Goal: Task Accomplishment & Management: Use online tool/utility

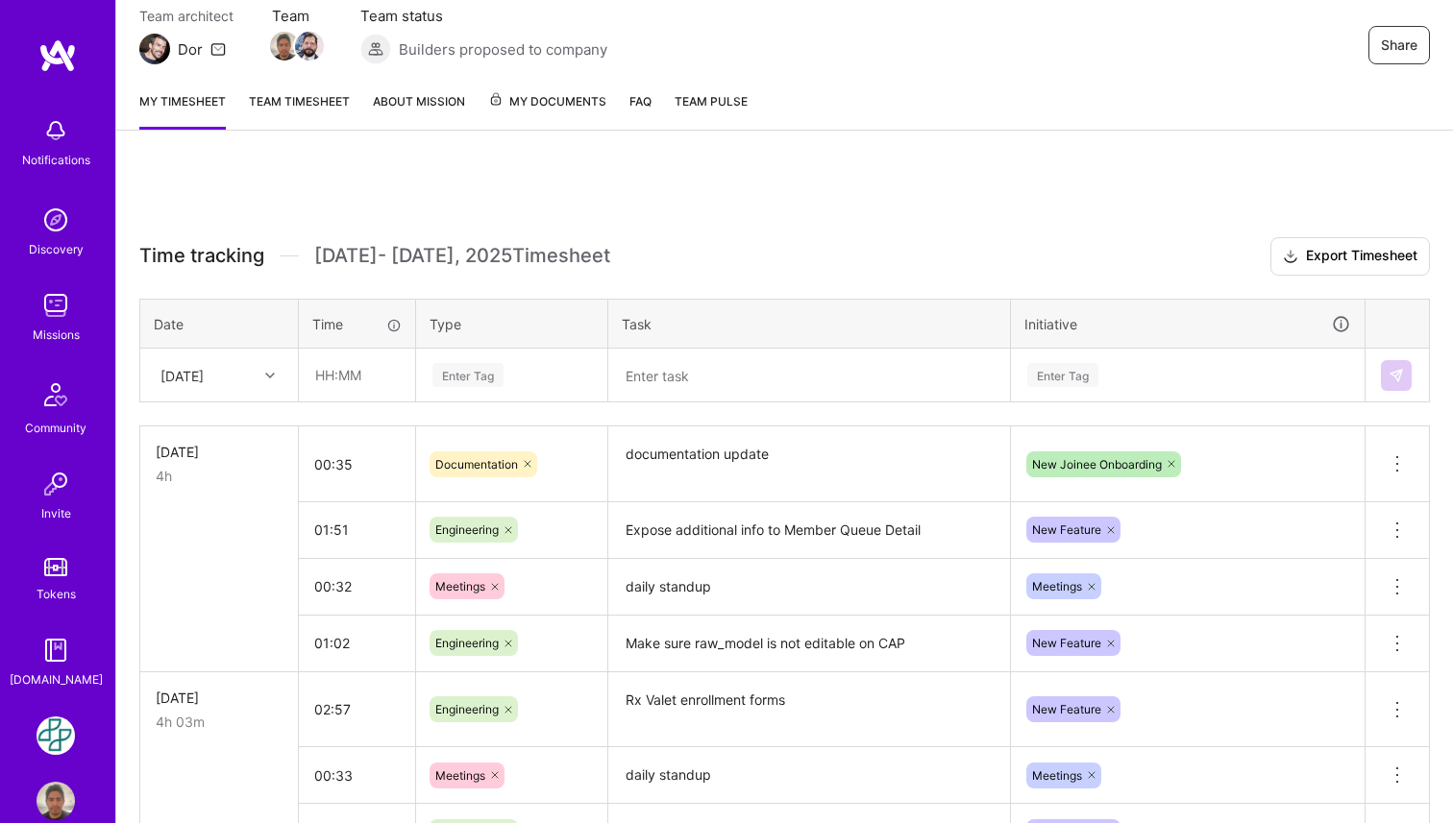
scroll to position [176, 0]
click at [510, 383] on div "Enter Tag" at bounding box center [511, 376] width 162 height 24
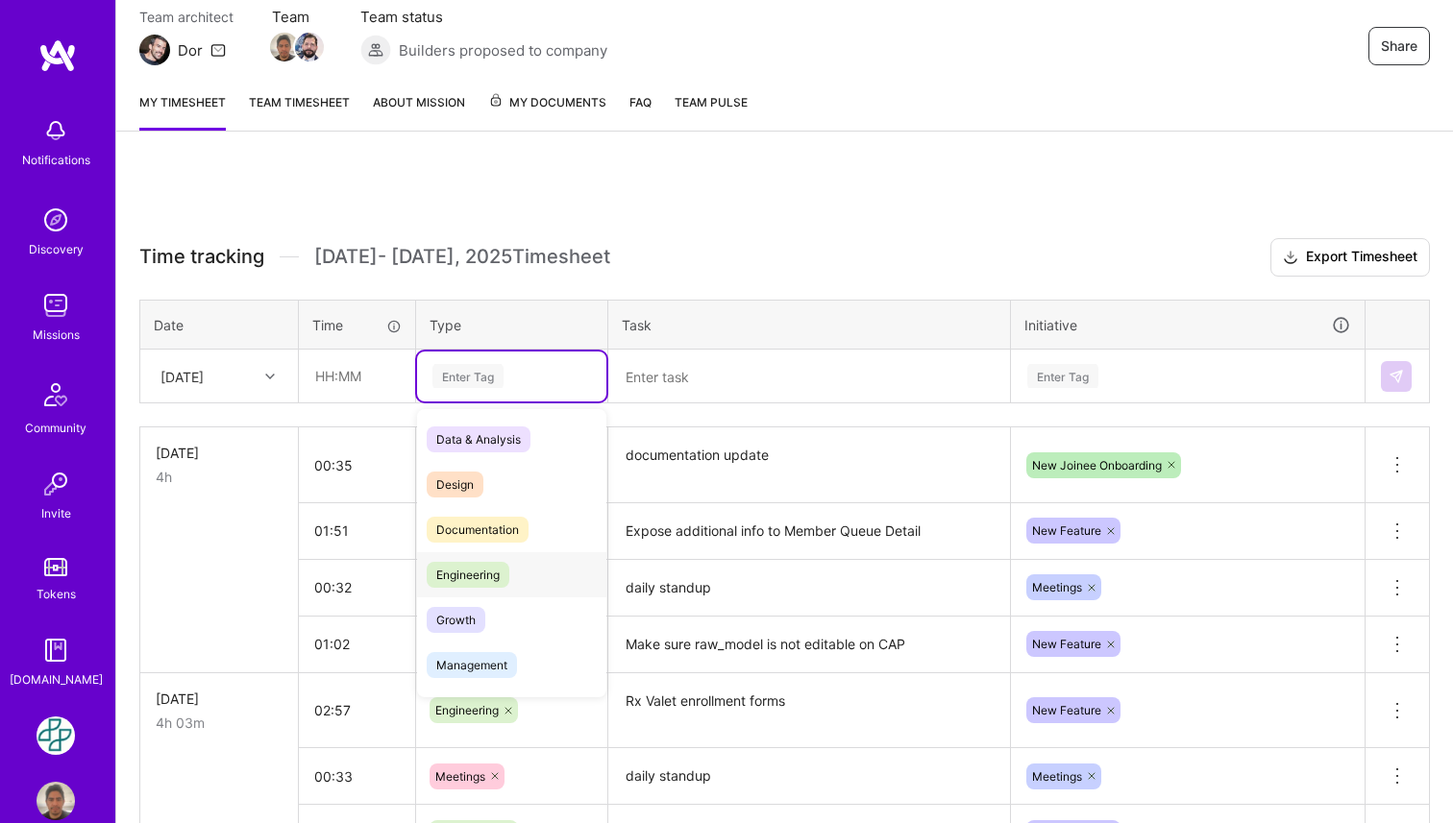
click at [506, 571] on span "Engineering" at bounding box center [468, 575] width 83 height 26
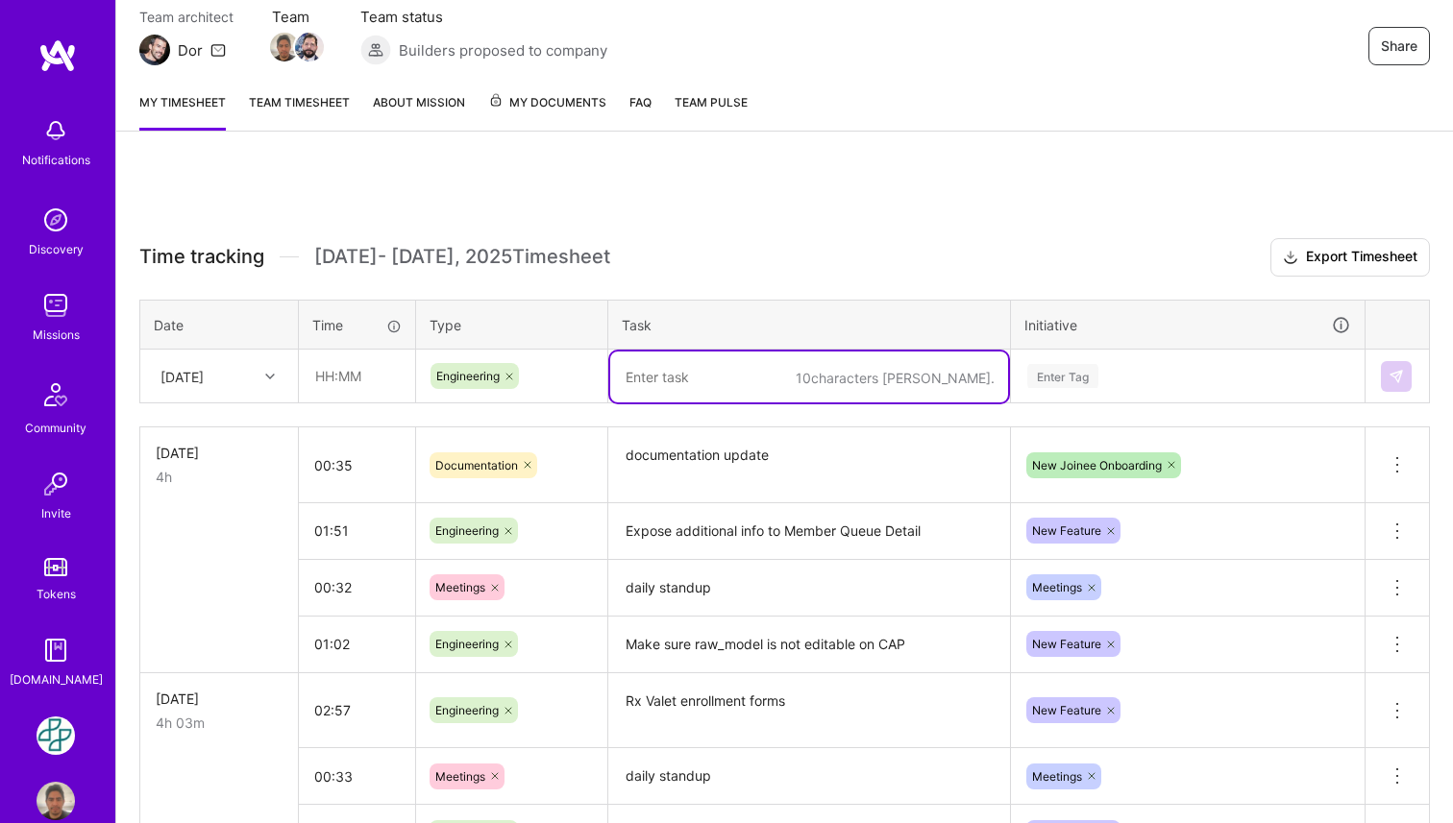
click at [709, 388] on textarea at bounding box center [809, 377] width 398 height 51
paste textarea "Expose additional info to Member Queue Detail"
type textarea "Expose additional info to Member Queue Detail"
click at [1060, 381] on div "Enter Tag" at bounding box center [1062, 376] width 71 height 30
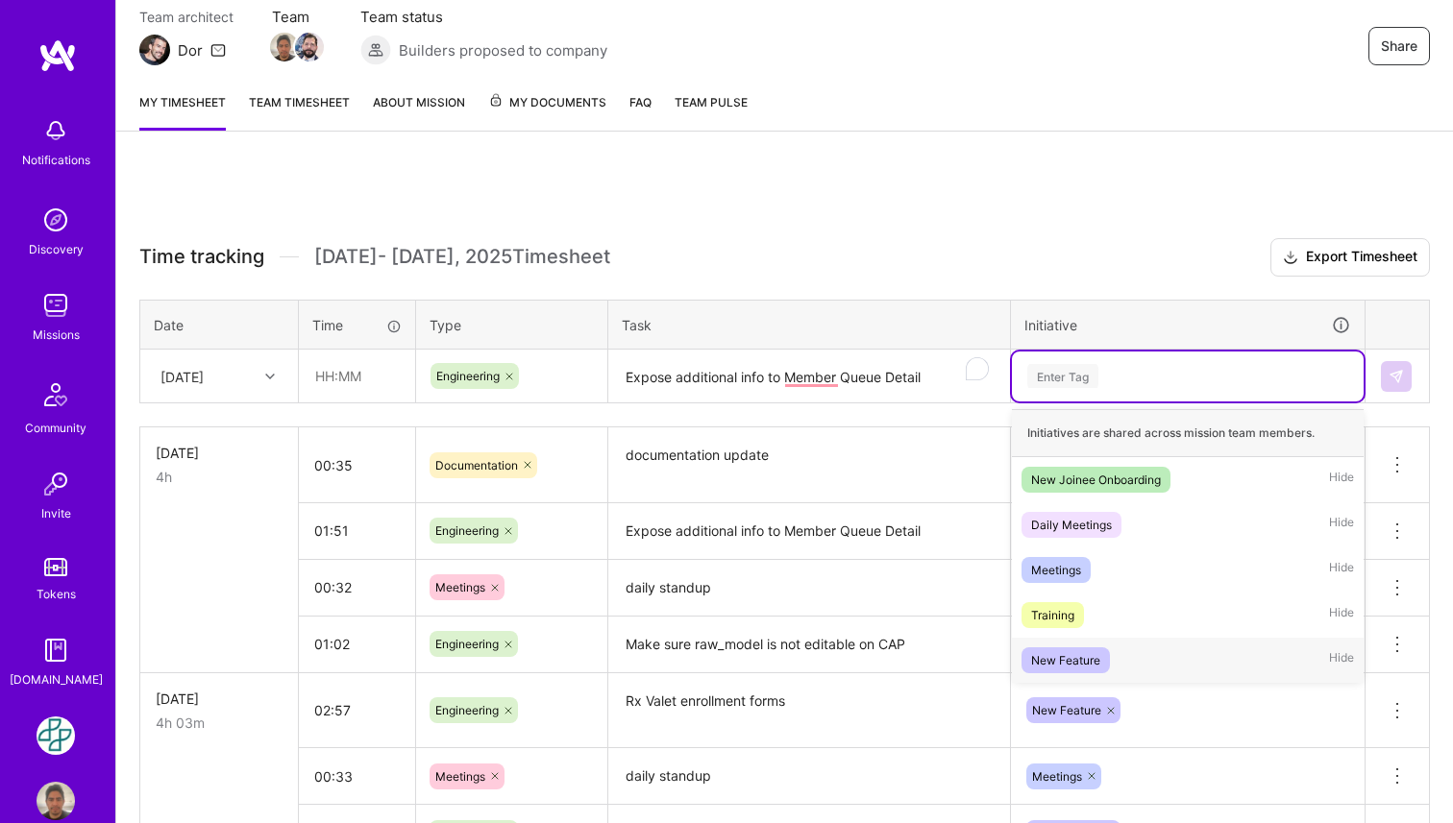
click at [1098, 656] on div "New Feature" at bounding box center [1065, 660] width 69 height 20
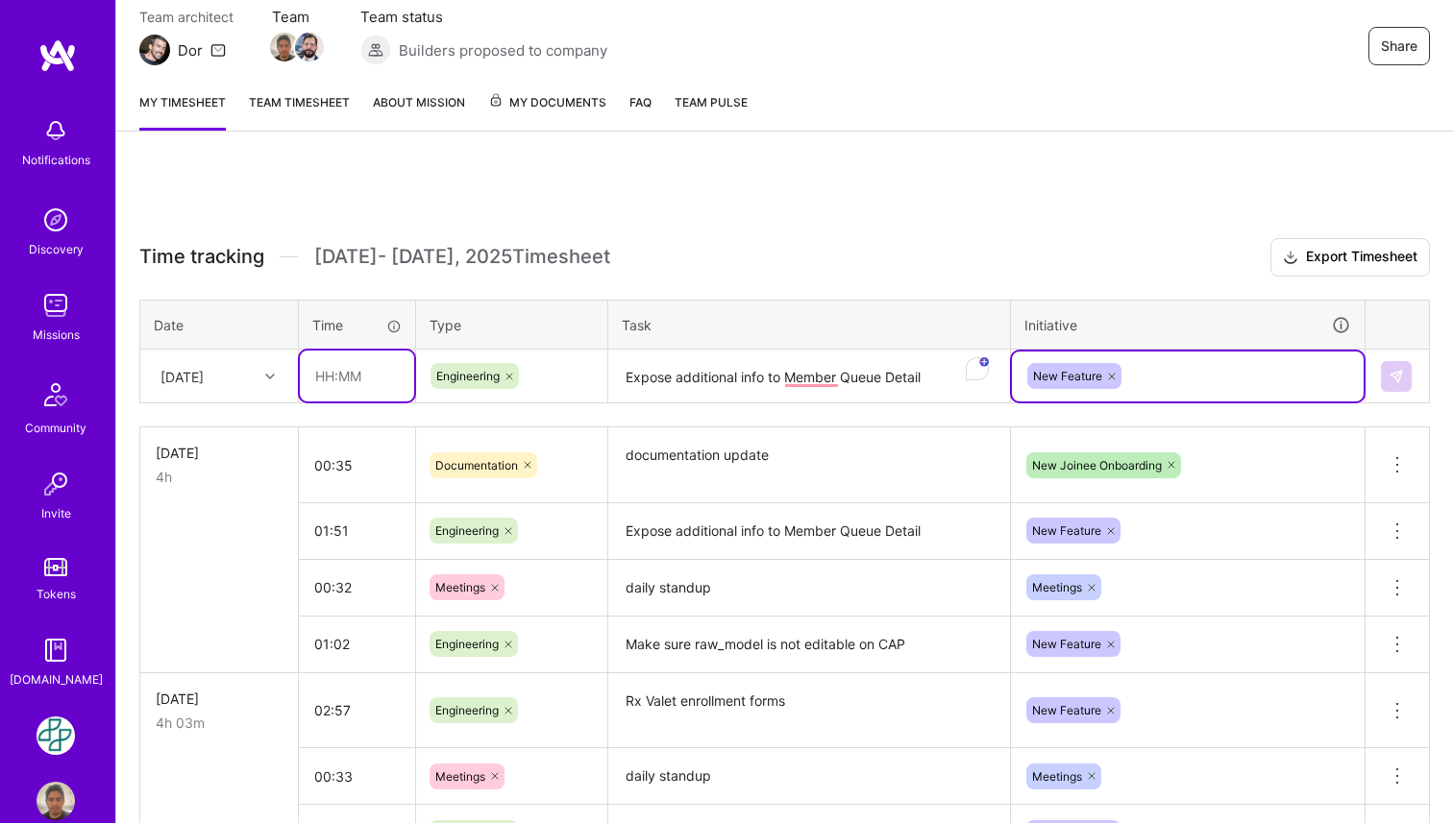
click at [368, 368] on input "text" at bounding box center [357, 376] width 114 height 51
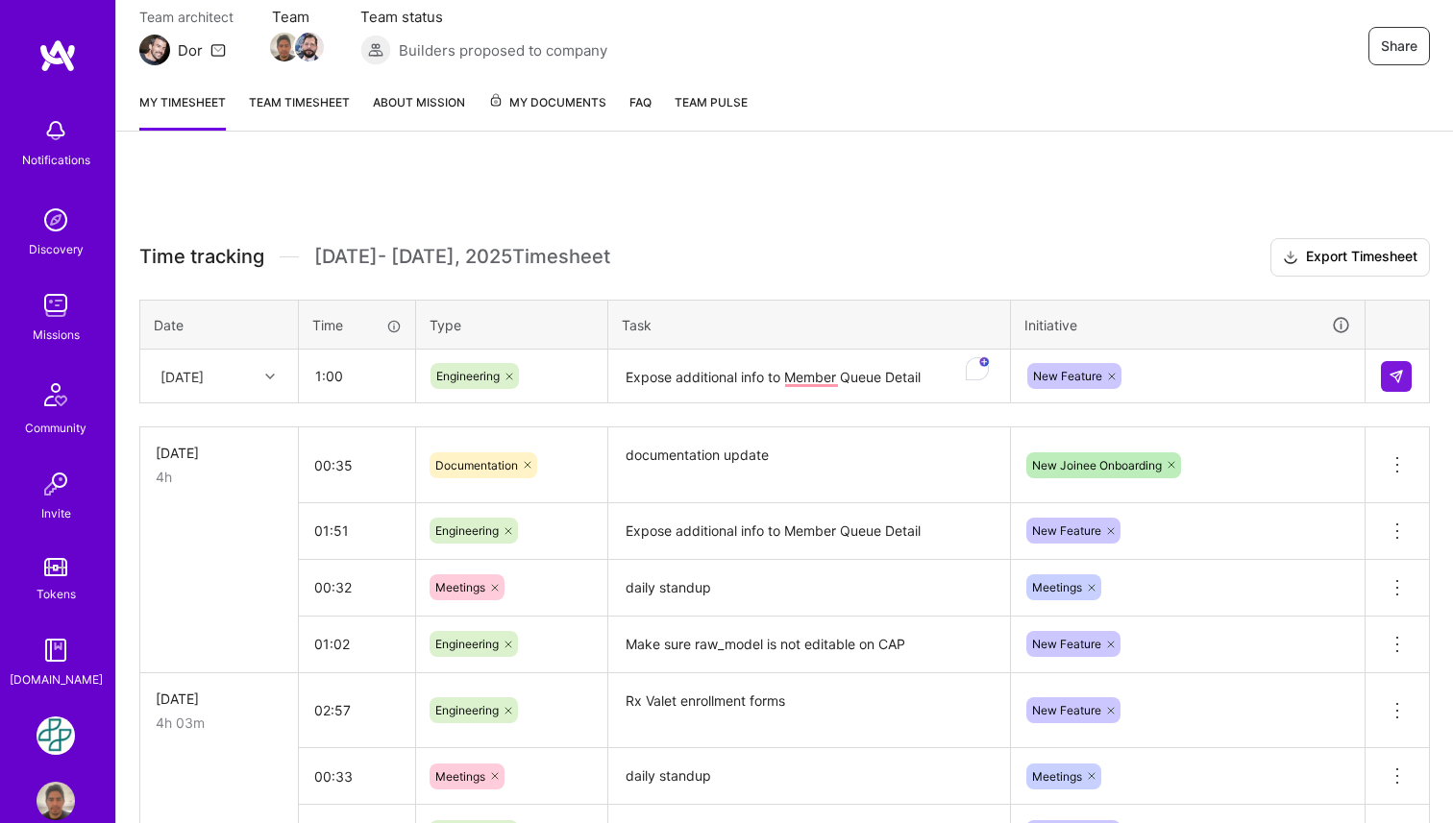
type input "01:00"
click at [832, 272] on h3 "Time tracking [DATE] - [DATE] Timesheet Export Timesheet" at bounding box center [784, 257] width 1290 height 38
click at [1389, 379] on img at bounding box center [1395, 376] width 15 height 15
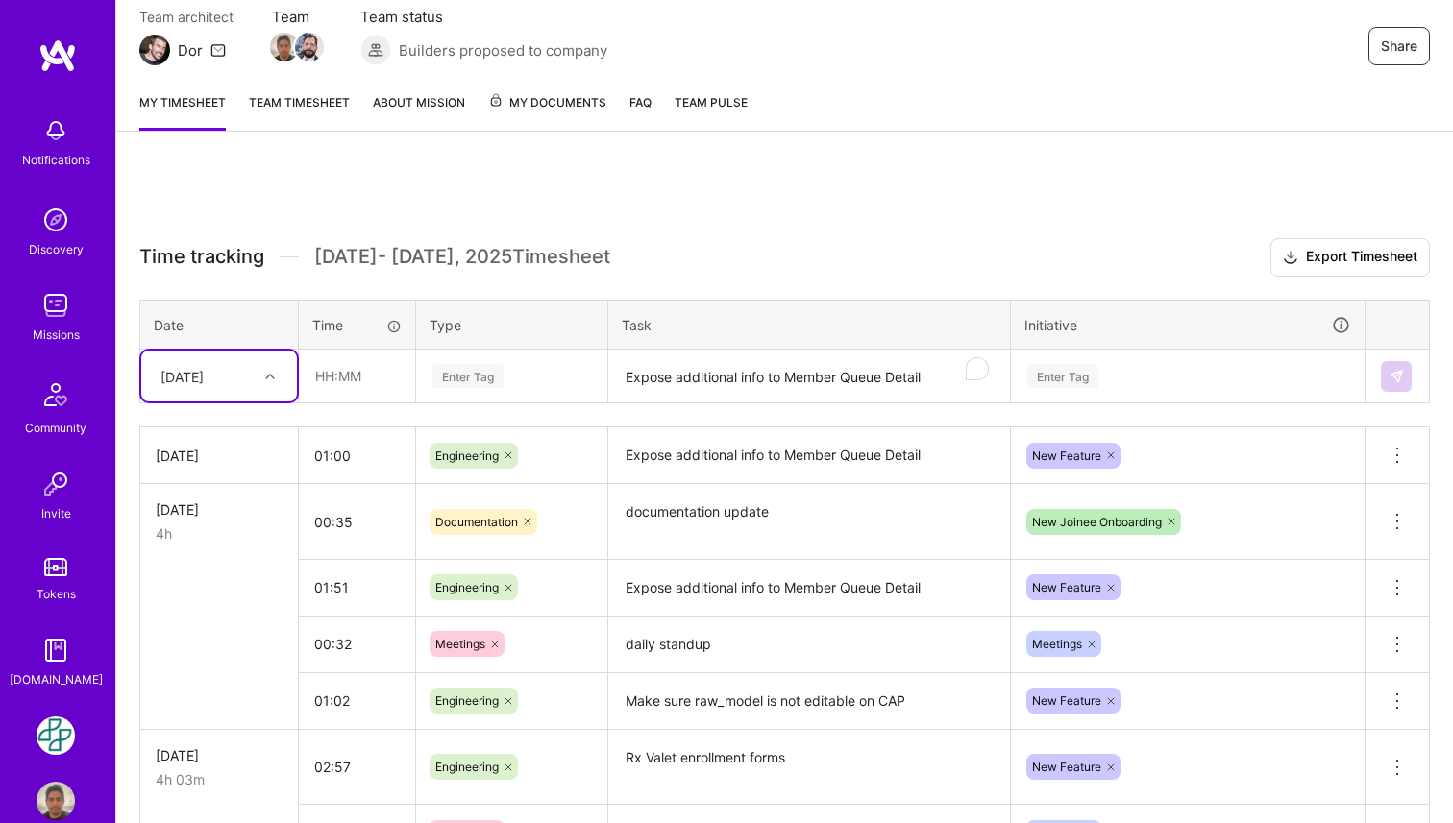
click at [273, 378] on icon at bounding box center [270, 377] width 10 height 10
click at [245, 562] on div "[DATE]" at bounding box center [219, 573] width 156 height 36
click at [465, 374] on div "Enter Tag" at bounding box center [467, 376] width 71 height 30
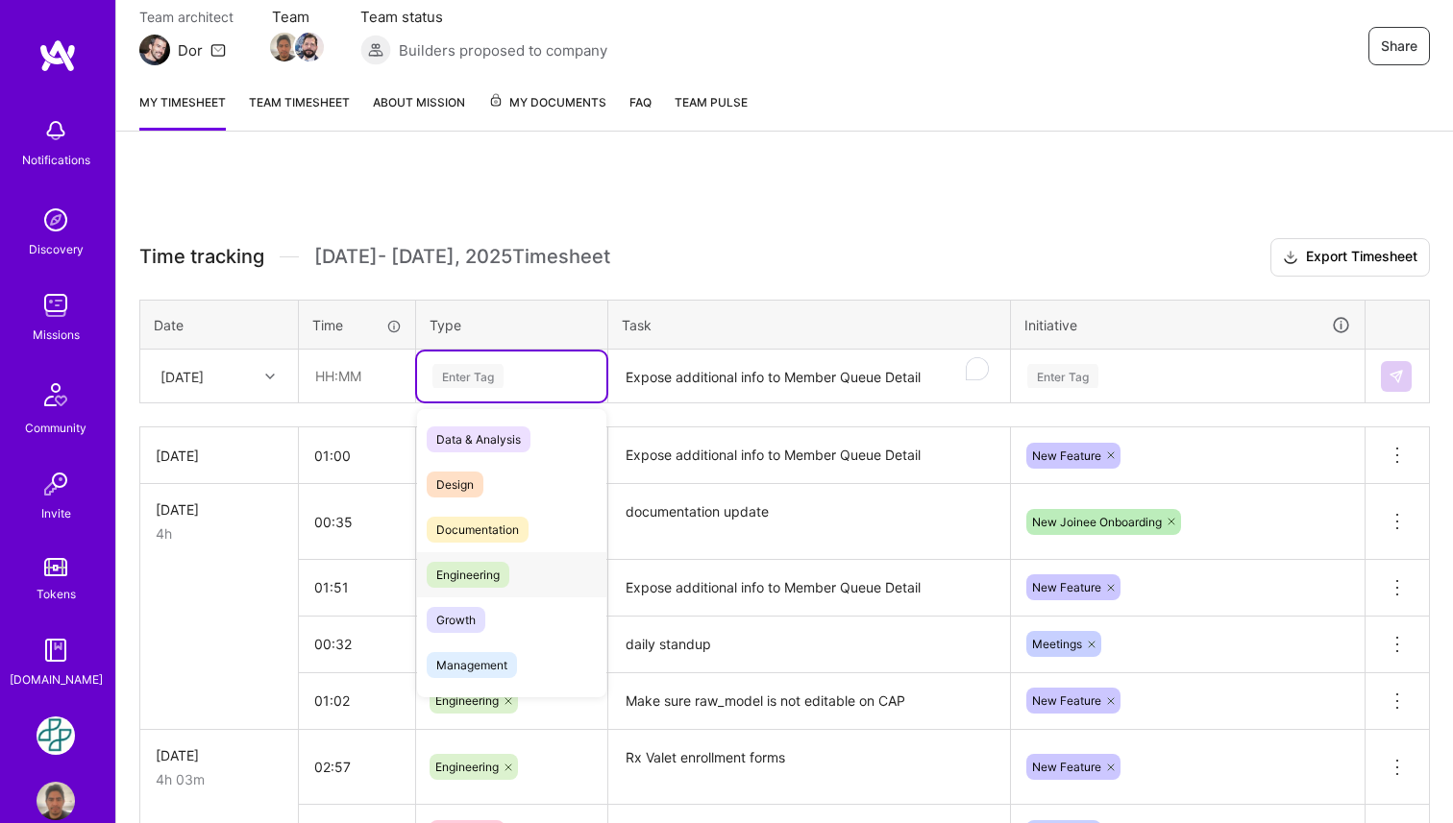
click at [524, 576] on div "Engineering" at bounding box center [511, 574] width 189 height 45
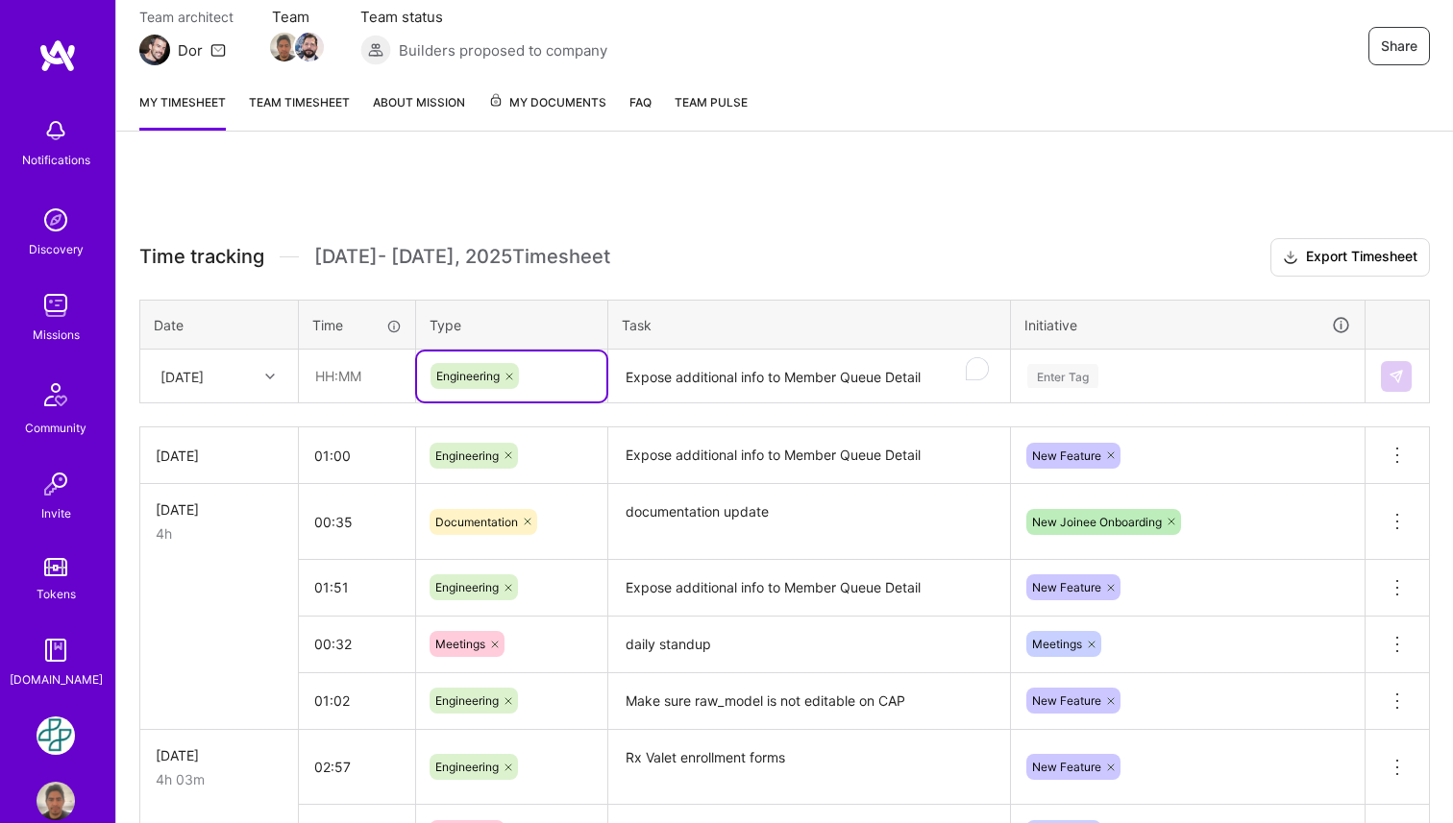
click at [689, 392] on textarea "Expose additional info to Member Queue Detail" at bounding box center [809, 377] width 398 height 51
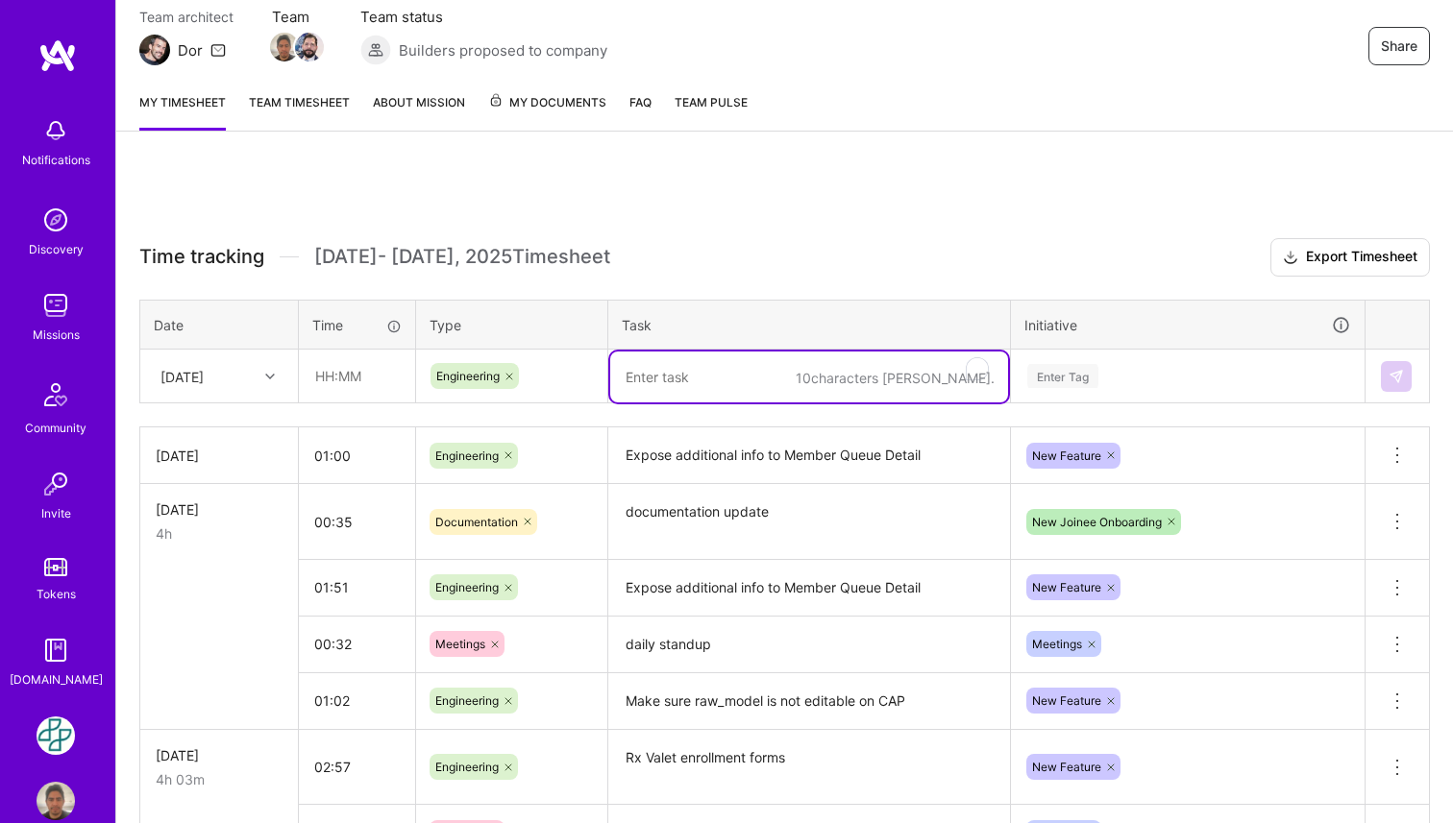
paste textarea "Revision: Handle duplicate PA events/EOCs"
type textarea "Revision: Handle duplicate PA events/EOCs"
click at [1083, 382] on div "Enter Tag" at bounding box center [1062, 376] width 71 height 30
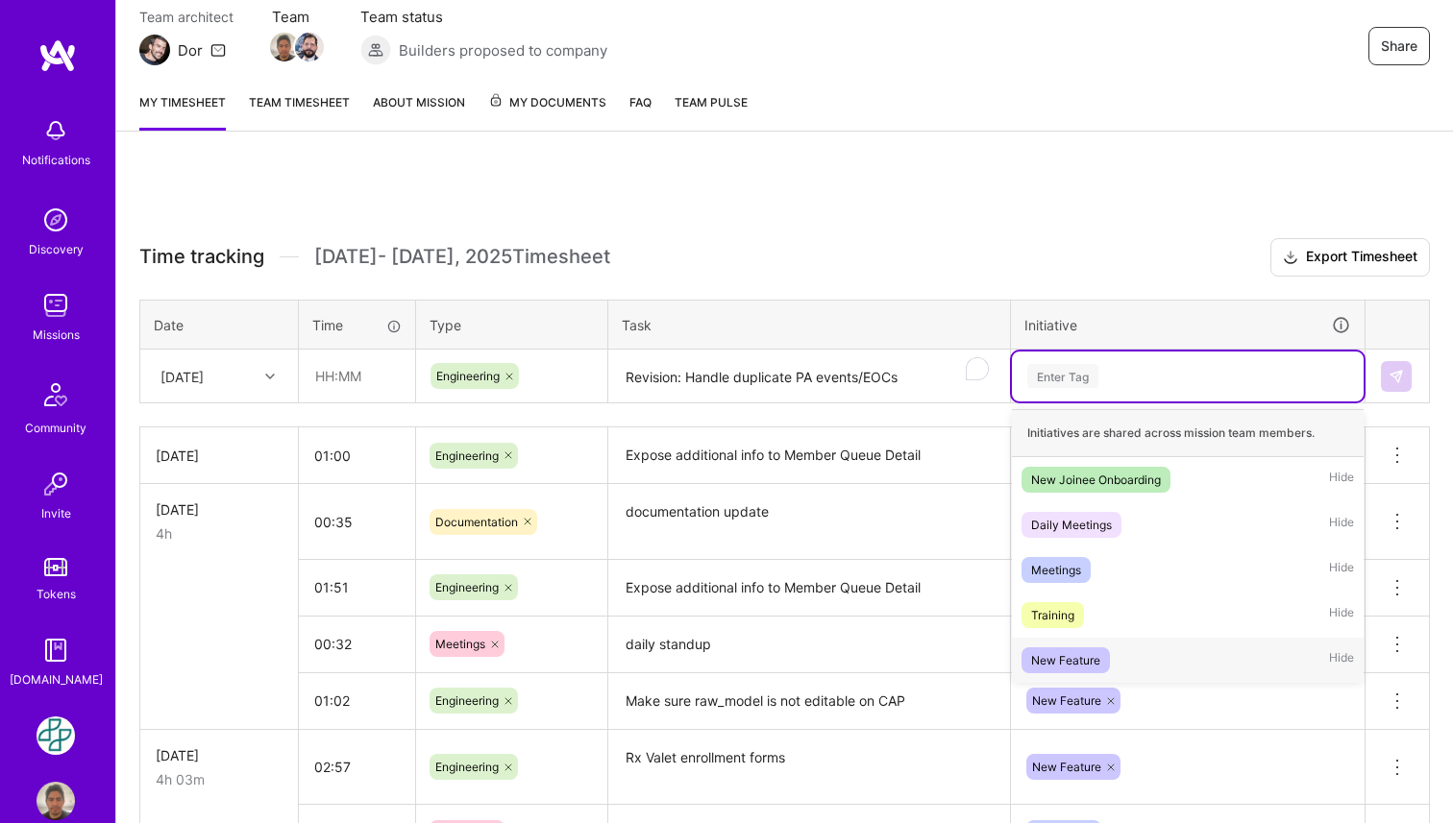
click at [1079, 648] on span "New Feature" at bounding box center [1065, 661] width 88 height 26
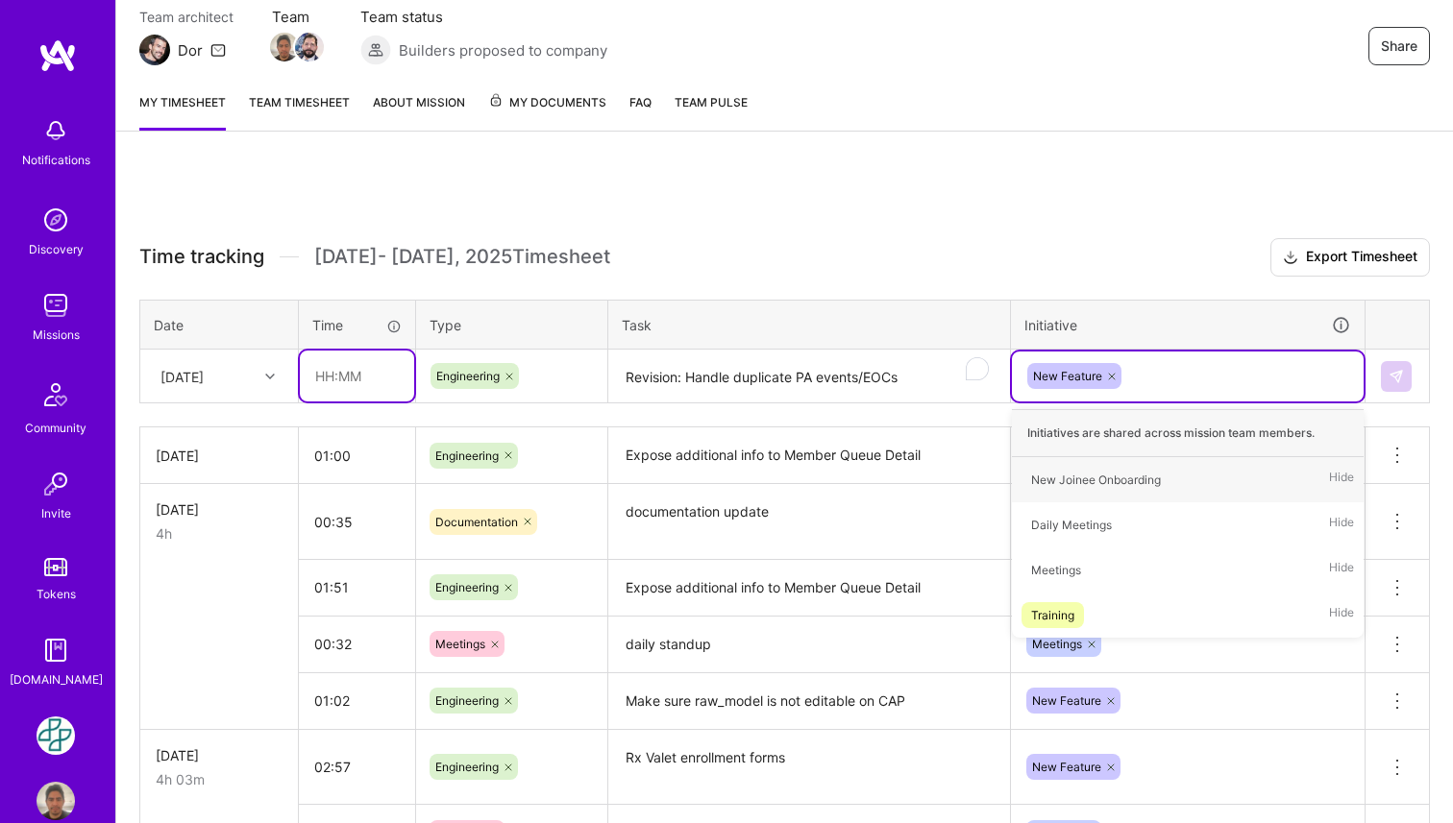
click at [343, 374] on input "text" at bounding box center [357, 376] width 114 height 51
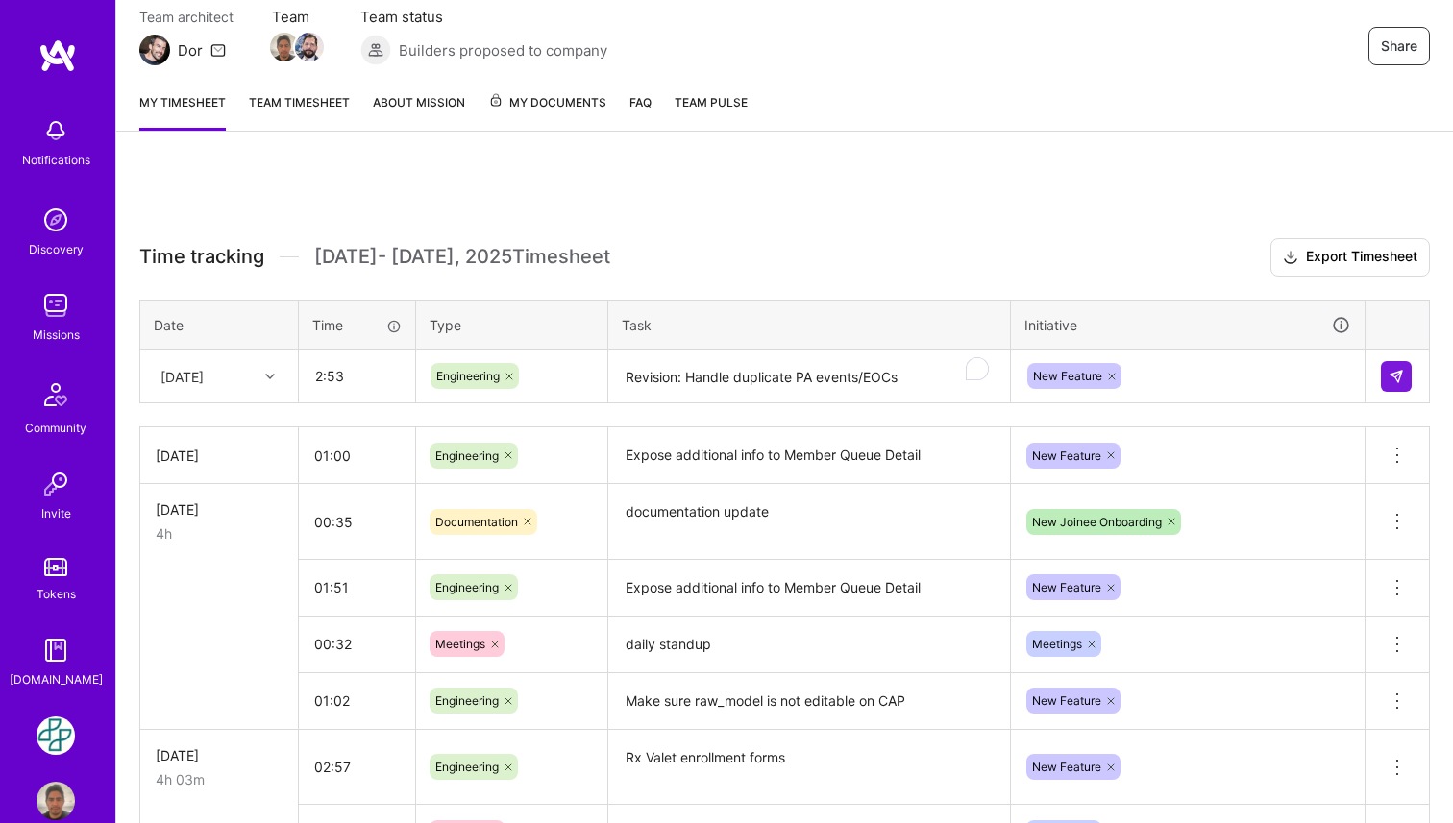
type input "02:53"
click at [927, 288] on div "Time tracking [DATE] - [DATE] Timesheet Export Timesheet Date Time Type Task In…" at bounding box center [784, 698] width 1290 height 921
click at [1388, 378] on img at bounding box center [1395, 376] width 15 height 15
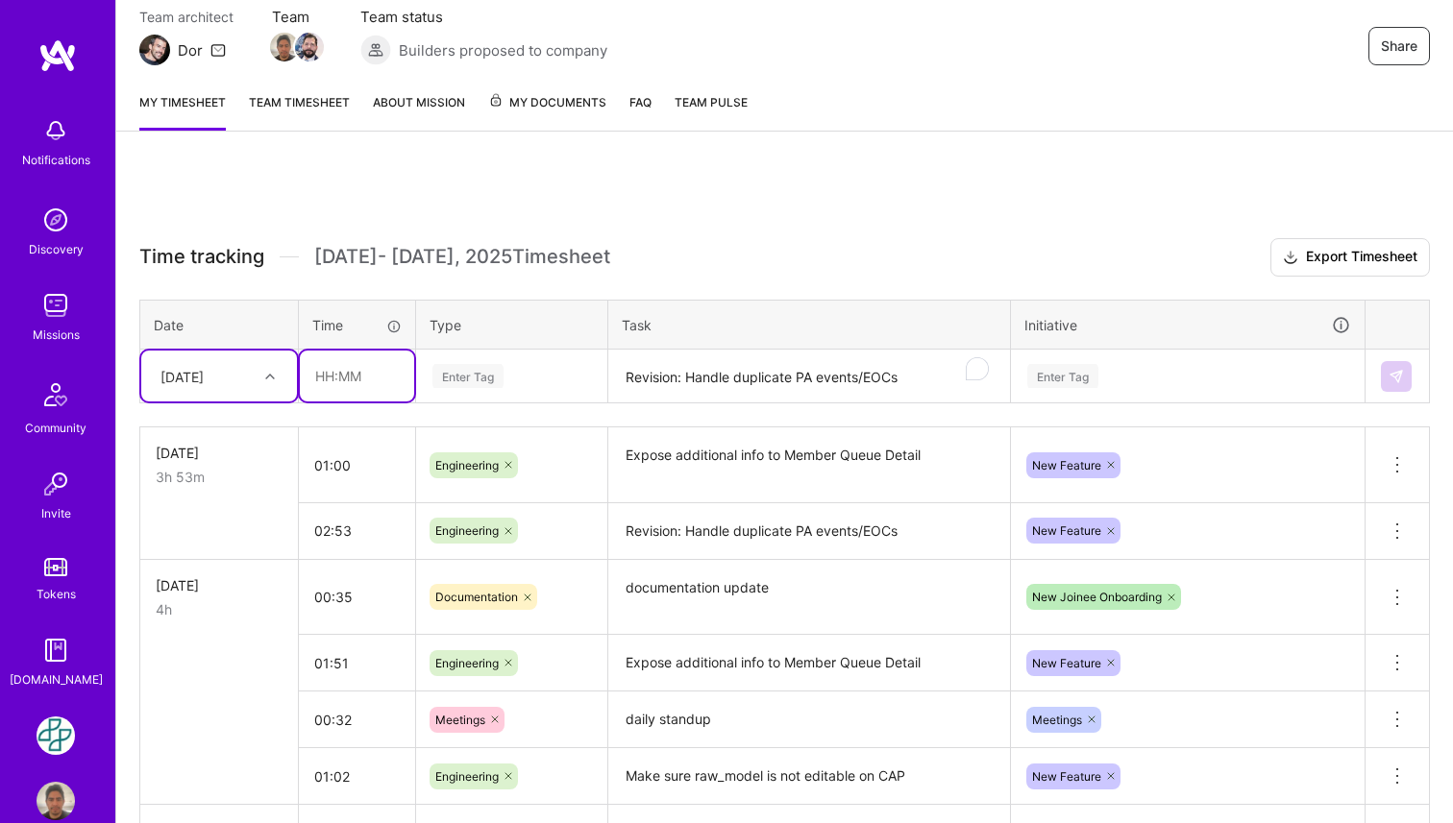
click at [353, 380] on input "text" at bounding box center [357, 376] width 114 height 51
type input "5"
type input "00:51"
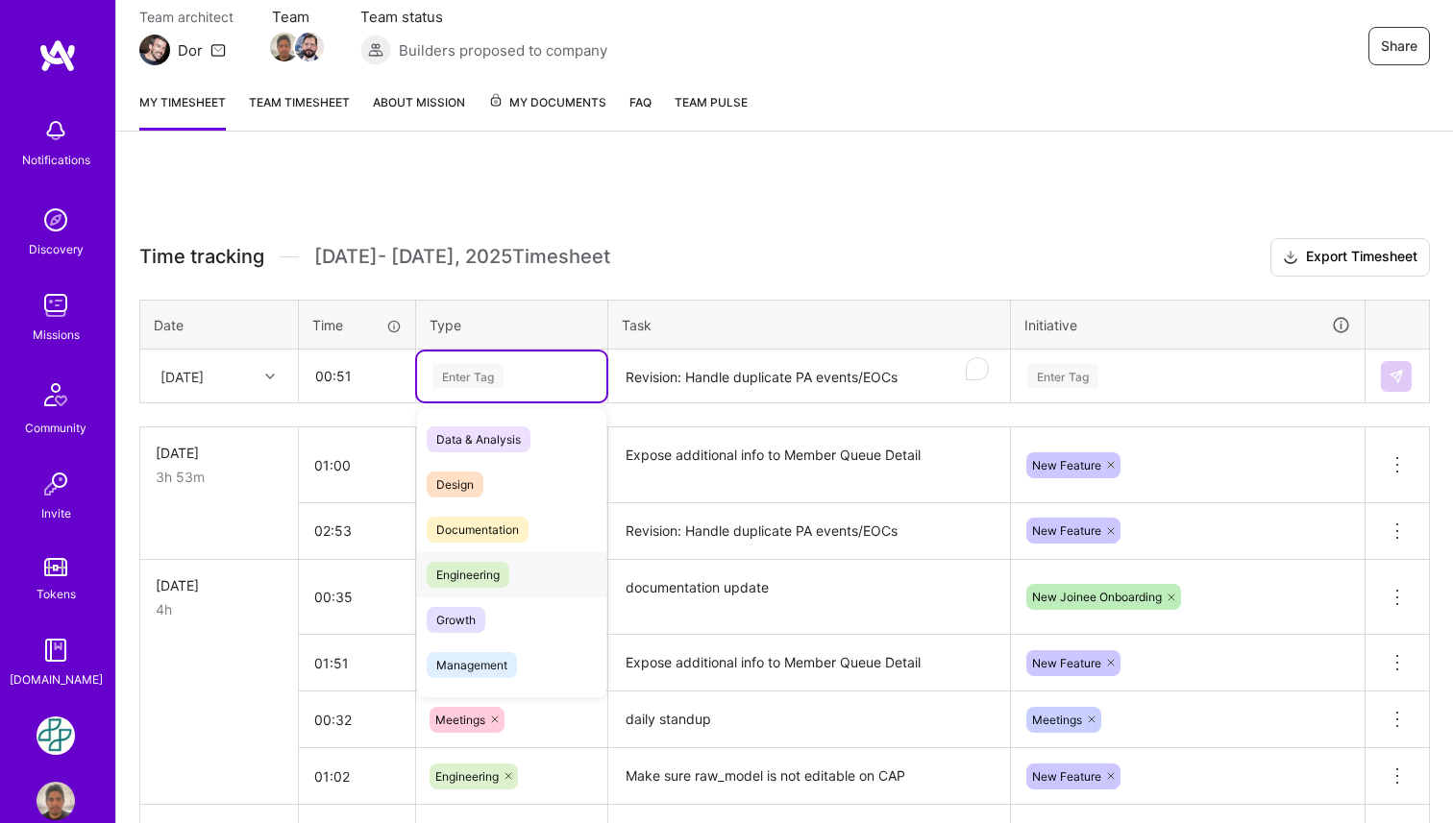
click at [512, 585] on div "Engineering" at bounding box center [511, 574] width 189 height 45
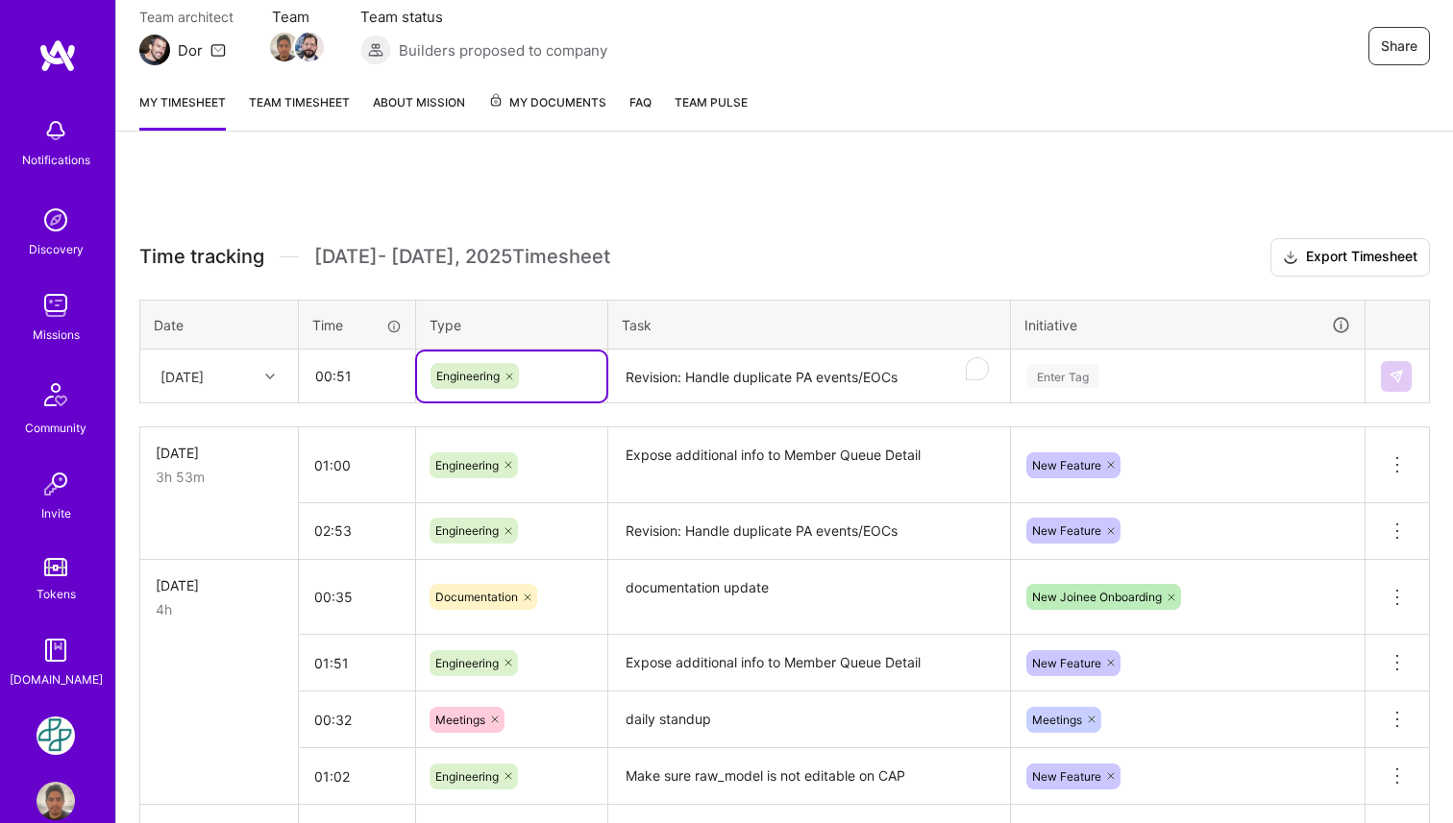
click at [511, 374] on icon at bounding box center [509, 377] width 6 height 6
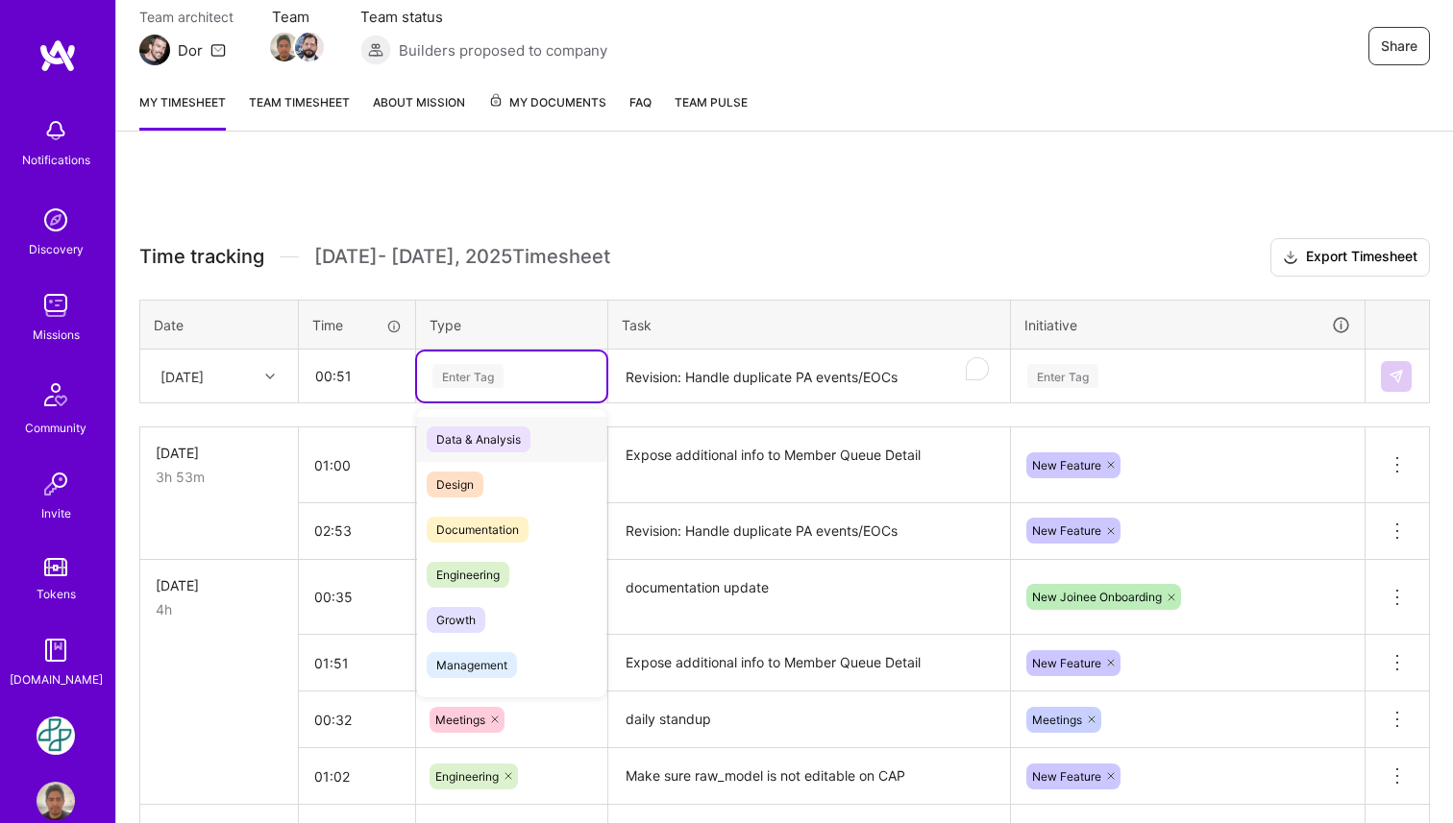
click at [511, 374] on div "Enter Tag" at bounding box center [511, 376] width 162 height 24
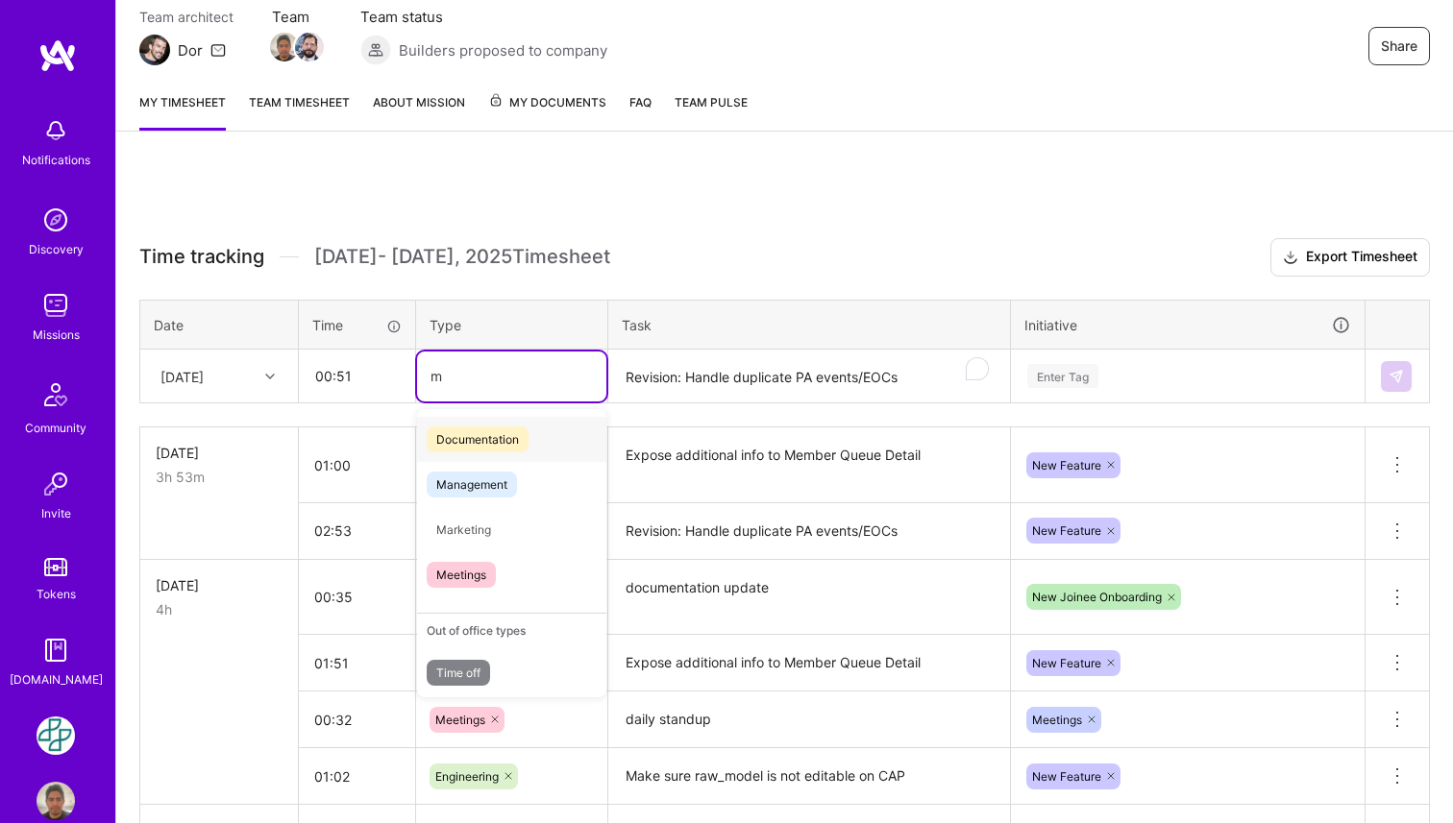
type input "me"
click at [464, 525] on span "Meetings" at bounding box center [461, 530] width 69 height 26
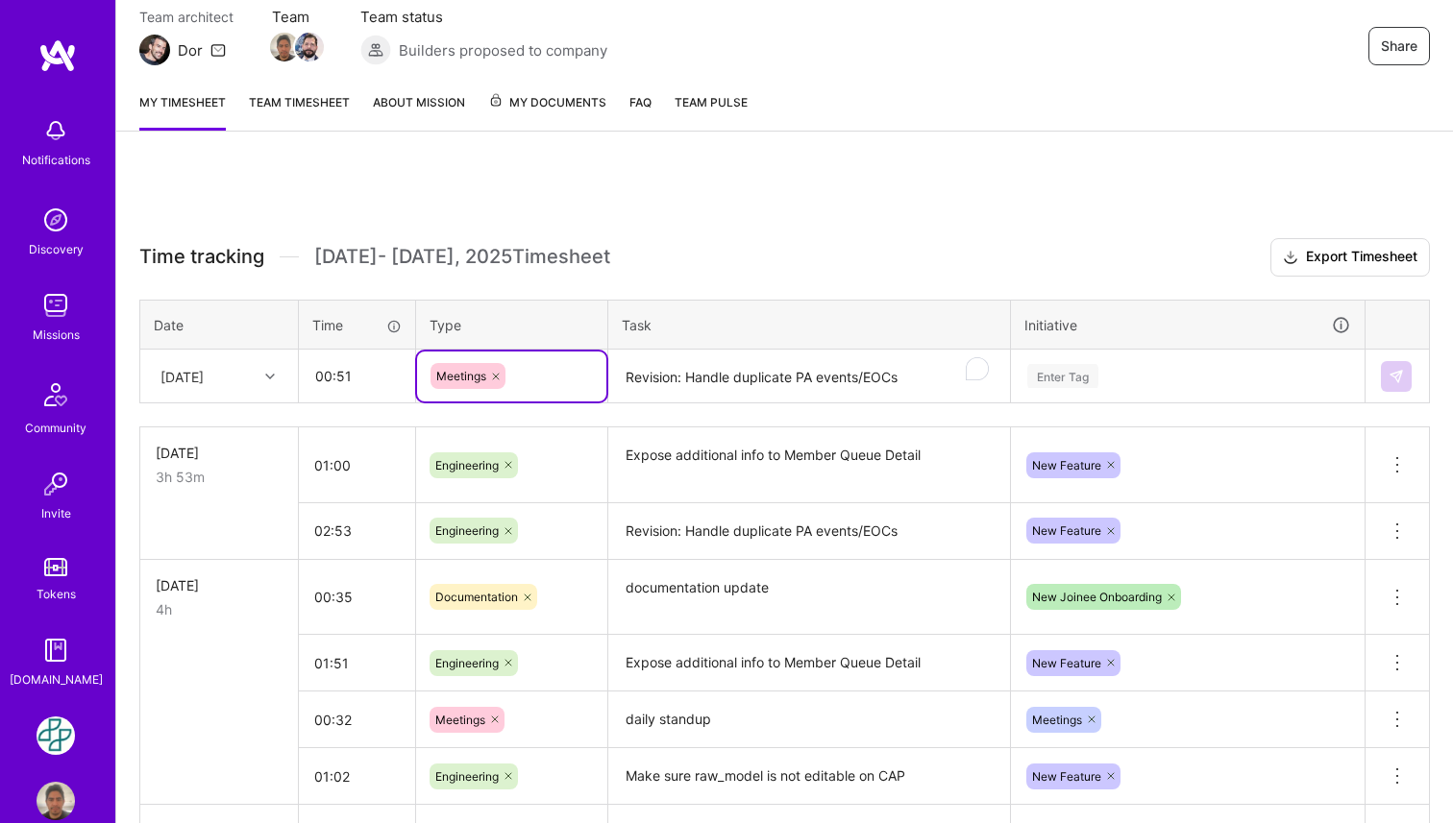
click at [729, 366] on textarea "Revision: Handle duplicate PA events/EOCs" at bounding box center [809, 377] width 398 height 51
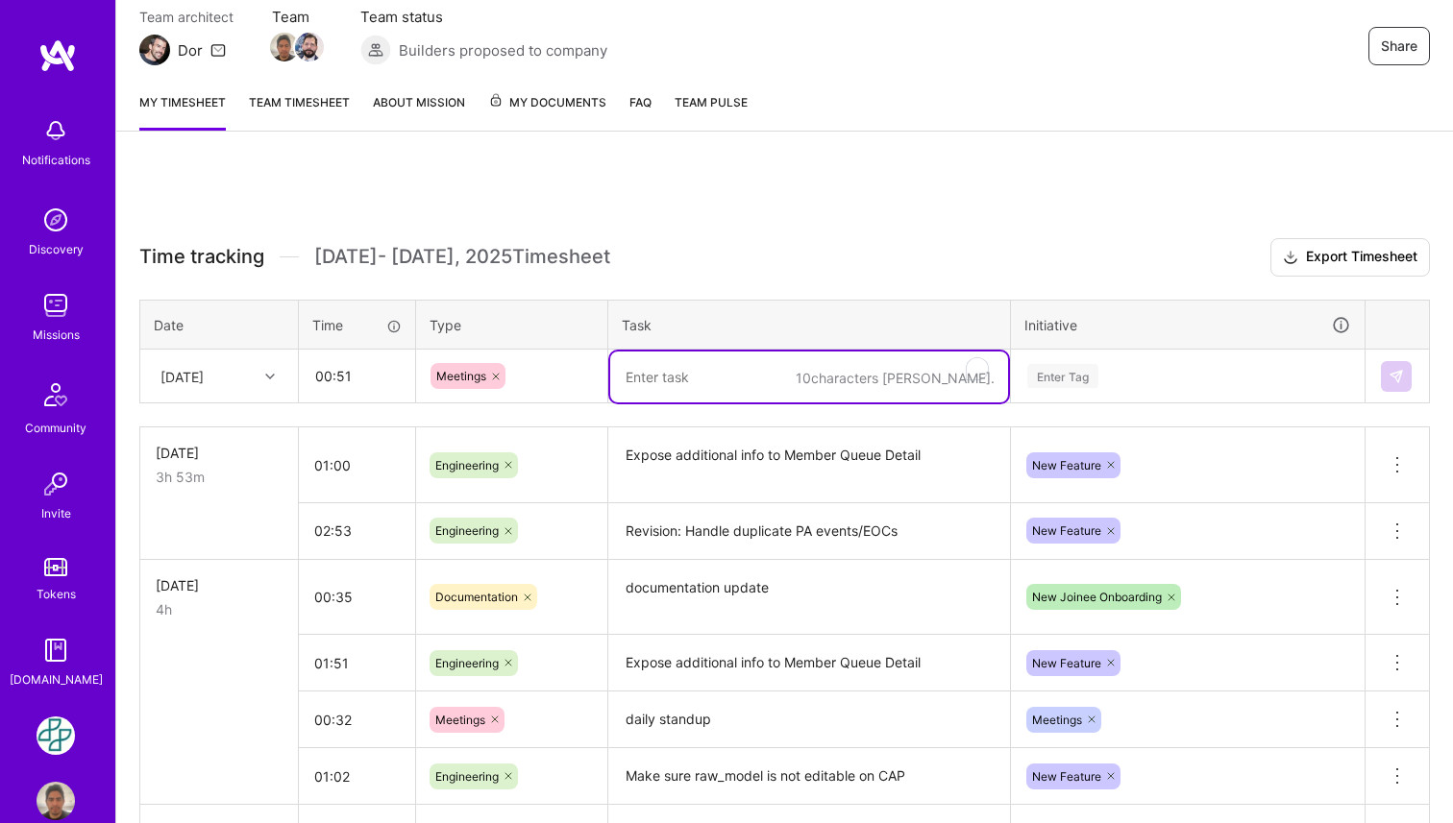
paste textarea "daily standup"
type textarea "daily standup"
click at [1095, 370] on div "Enter Tag" at bounding box center [1062, 376] width 71 height 30
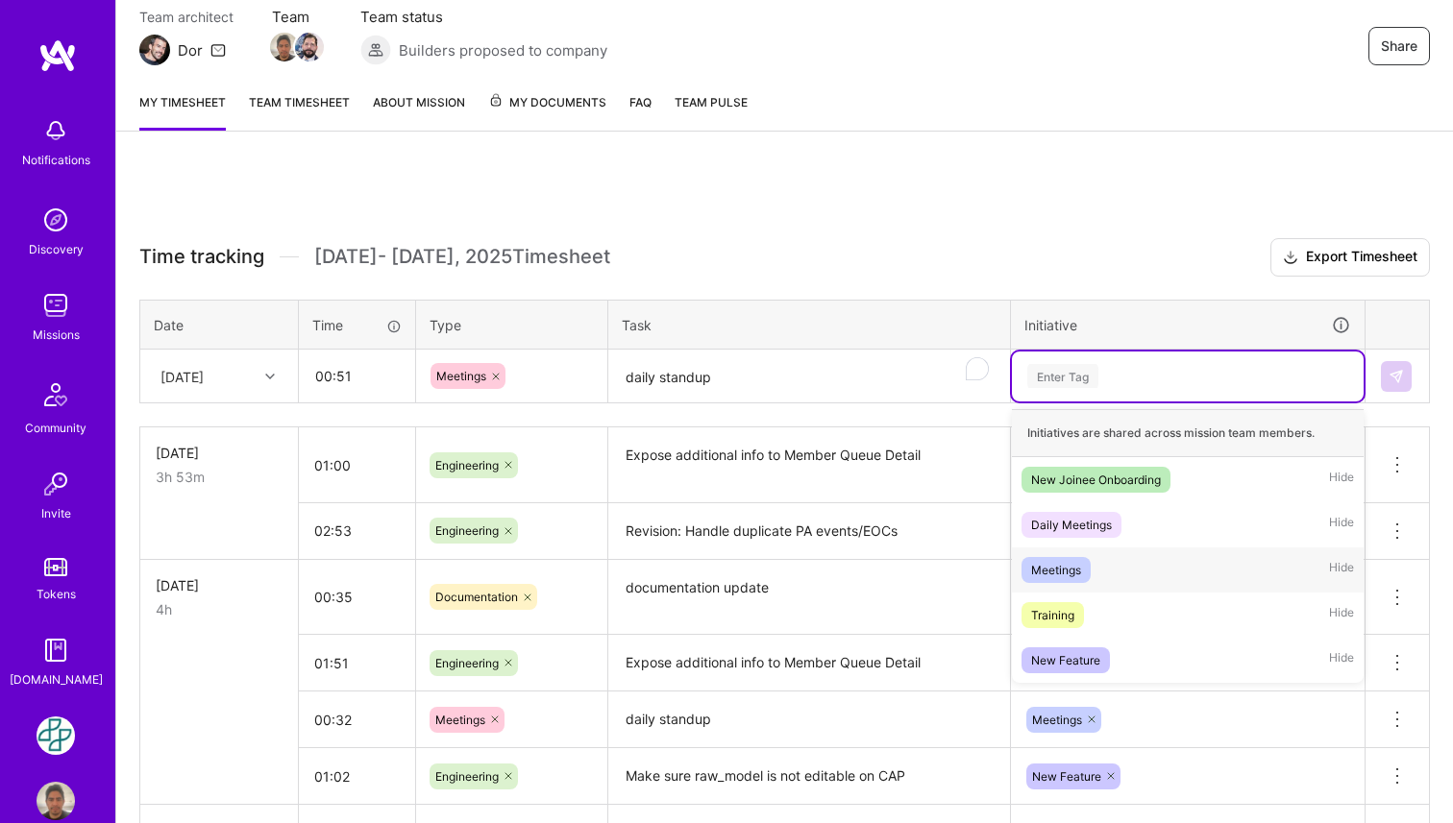
click at [1091, 559] on div "Meetings Hide" at bounding box center [1188, 570] width 352 height 45
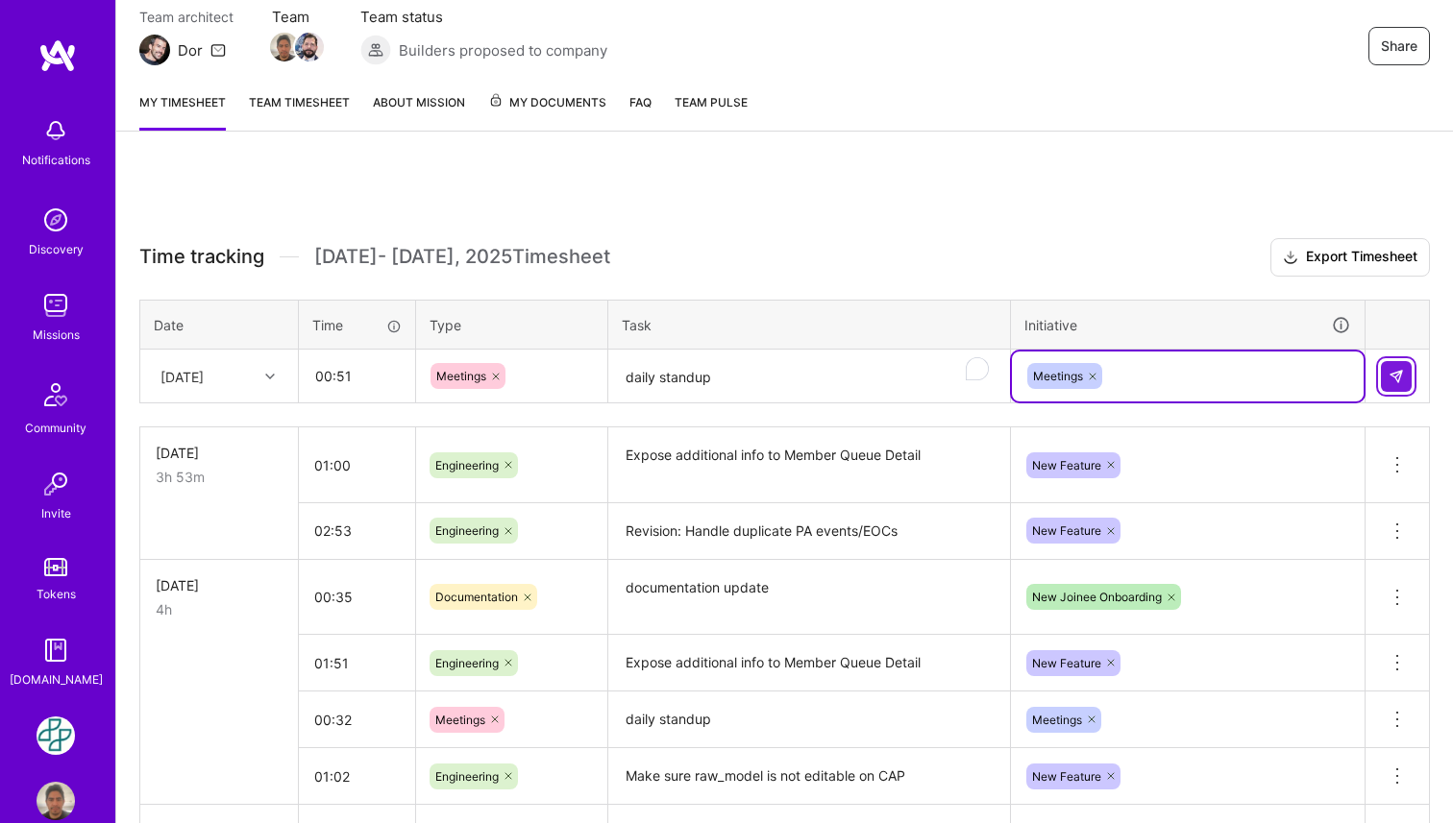
click at [1396, 383] on button at bounding box center [1396, 376] width 31 height 31
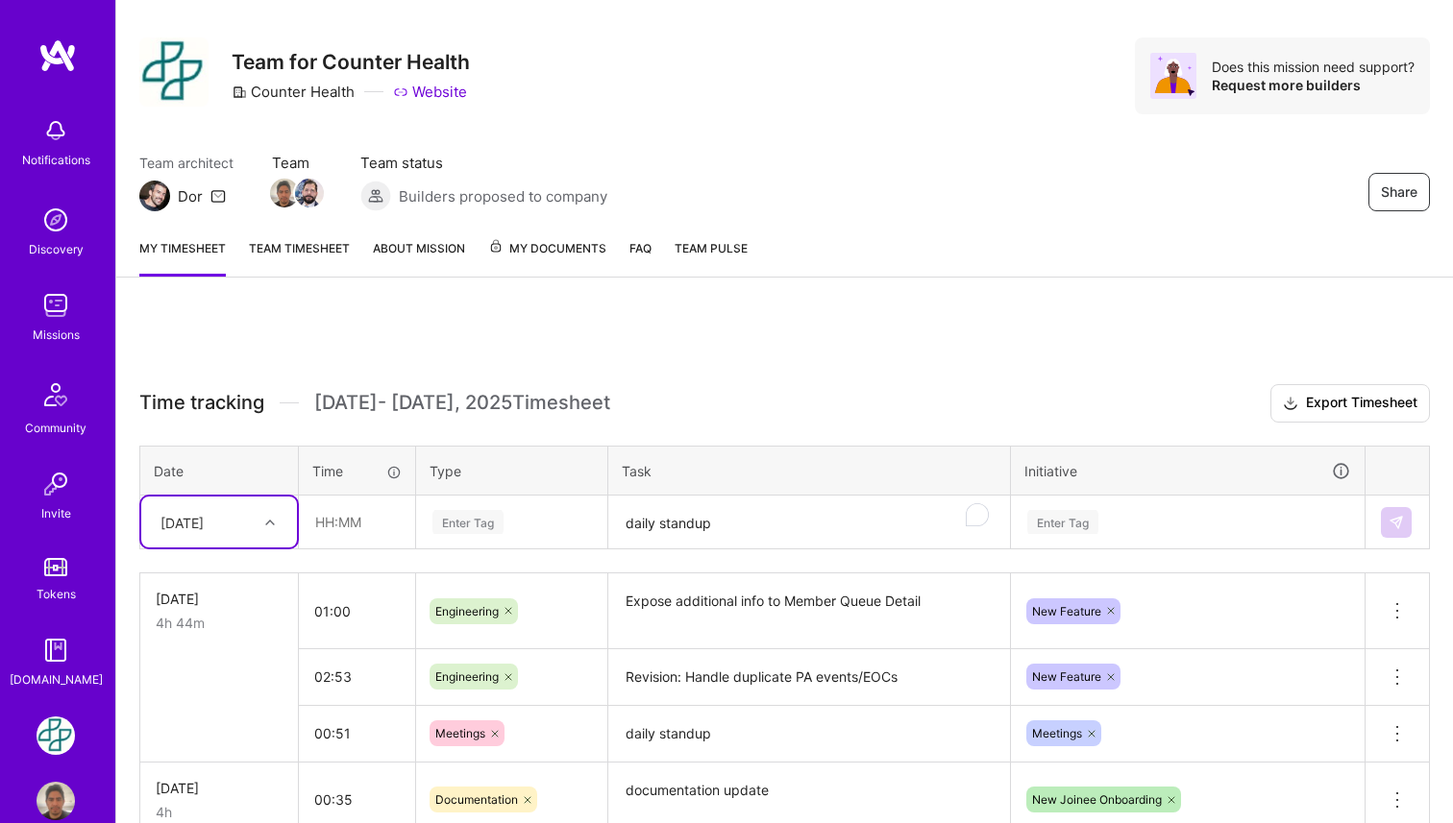
scroll to position [0, 0]
